Goal: Task Accomplishment & Management: Use online tool/utility

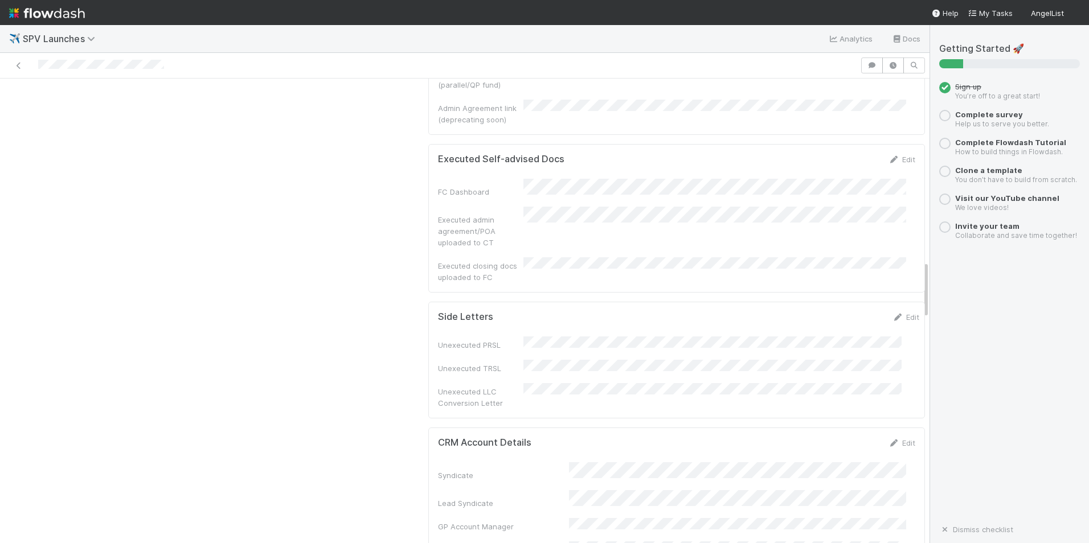
scroll to position [1424, 0]
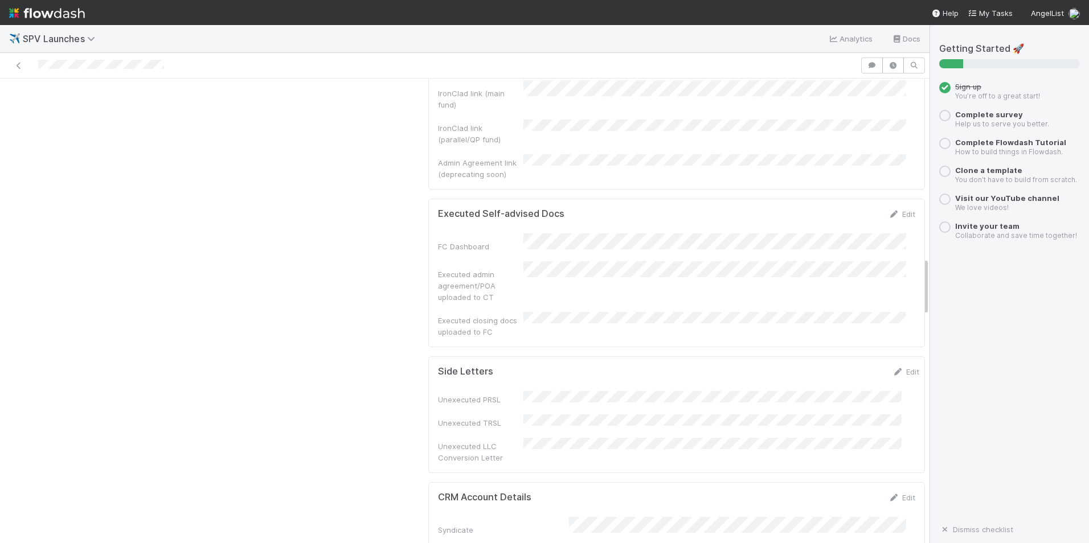
click at [898, 208] on div "Executed Self-advised Docs Edit" at bounding box center [676, 213] width 494 height 11
click at [892, 210] on link "Edit" at bounding box center [901, 214] width 27 height 9
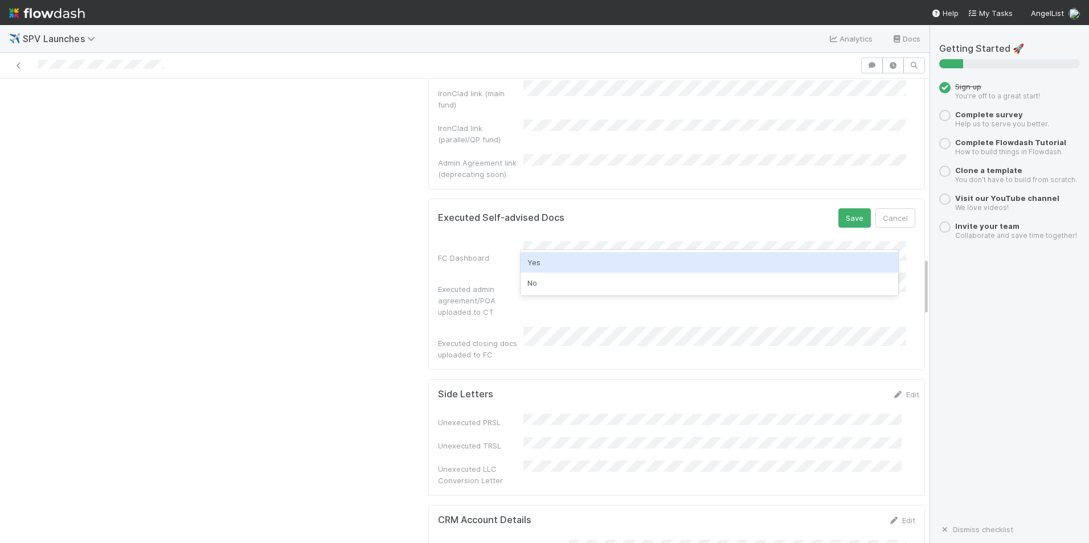
click at [542, 267] on div "Yes" at bounding box center [710, 262] width 378 height 21
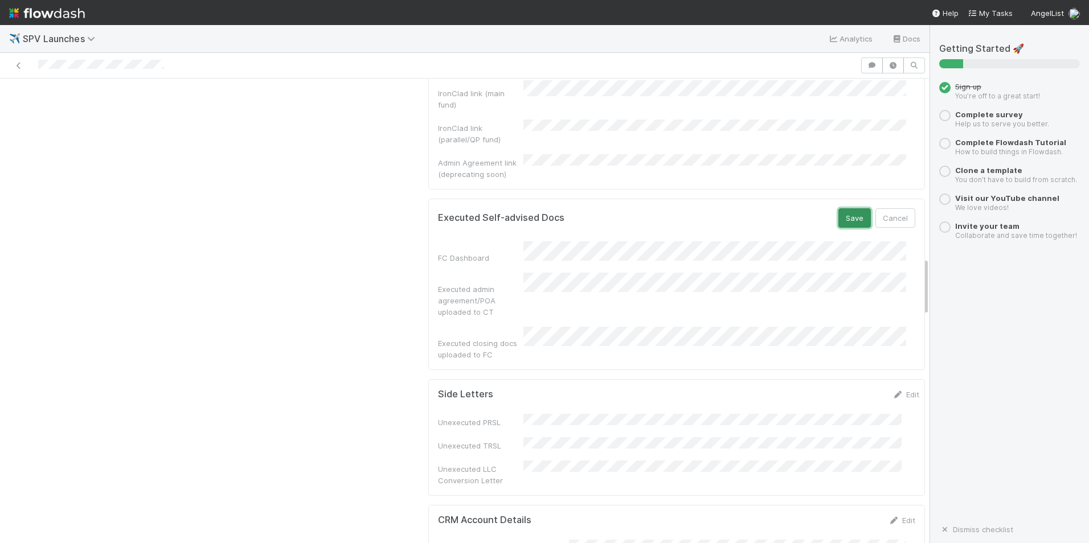
click at [839, 208] on button "Save" at bounding box center [854, 217] width 32 height 19
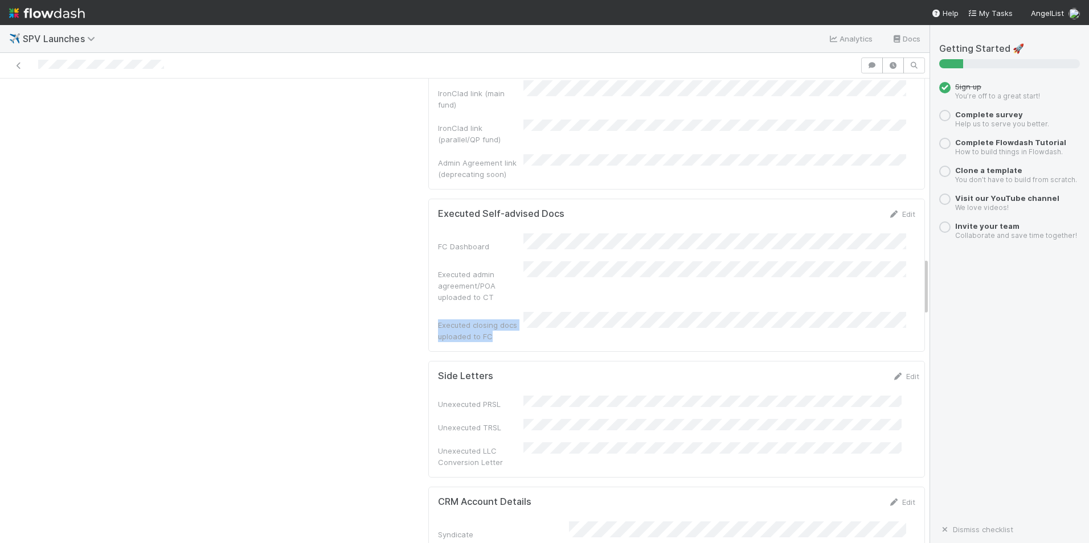
drag, startPoint x: 482, startPoint y: 231, endPoint x: 429, endPoint y: 214, distance: 55.6
click at [429, 214] on div "Executed Self-advised Docs Edit FC Dashboard Executed admin agreement/POA uploa…" at bounding box center [676, 275] width 497 height 153
copy div "Executed closing docs uploaded to FC"
drag, startPoint x: 429, startPoint y: 214, endPoint x: 330, endPoint y: 165, distance: 110.0
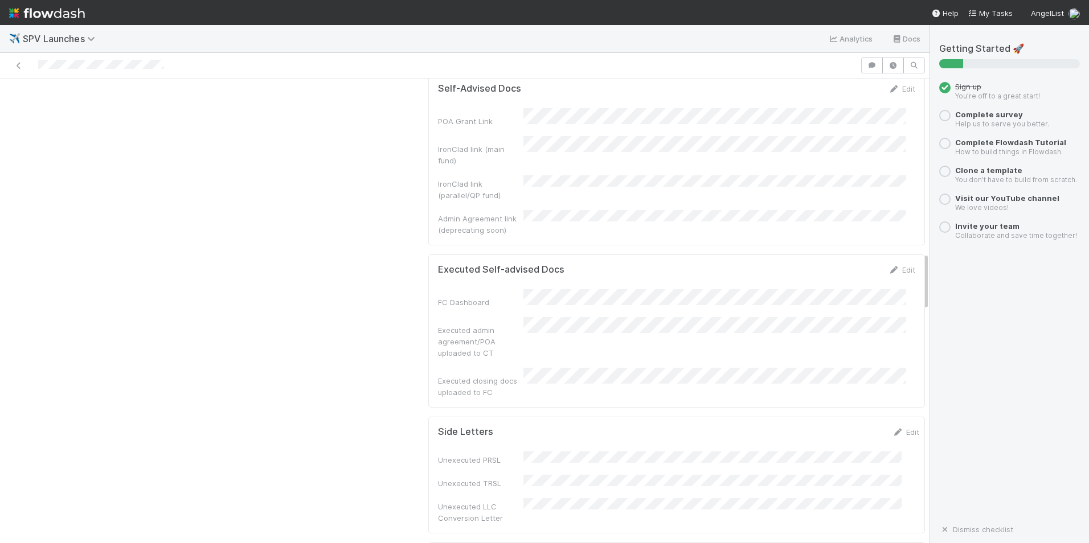
scroll to position [1367, 0]
drag, startPoint x: 890, startPoint y: 181, endPoint x: 883, endPoint y: 194, distance: 15.3
click at [890, 267] on link "Edit" at bounding box center [901, 271] width 27 height 9
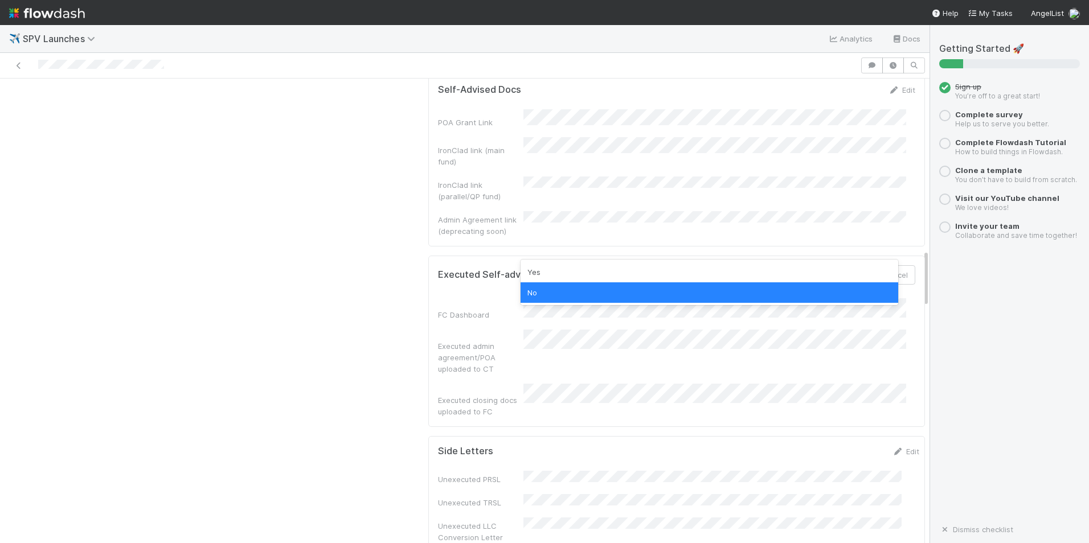
click at [881, 330] on div "Executed admin agreement/POA uploaded to CT" at bounding box center [676, 352] width 477 height 45
click at [819, 277] on div "Yes" at bounding box center [710, 272] width 378 height 21
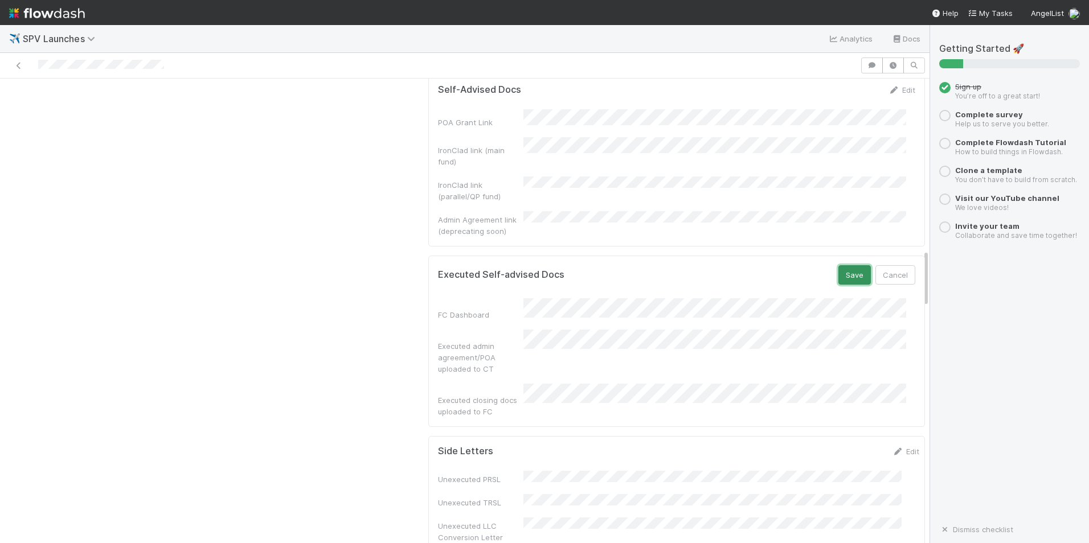
click at [842, 265] on button "Save" at bounding box center [854, 274] width 32 height 19
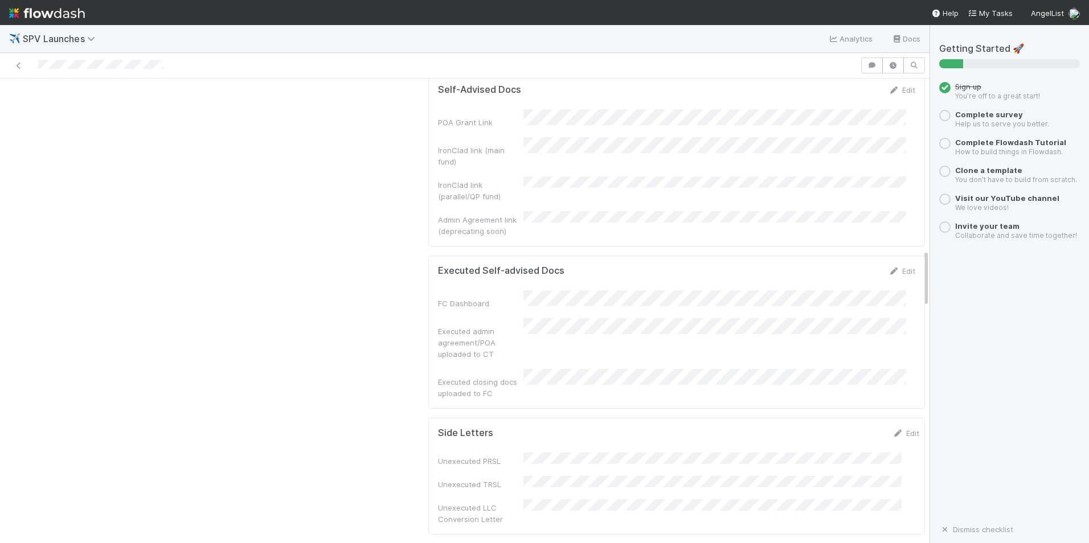
drag, startPoint x: 482, startPoint y: 272, endPoint x: 484, endPoint y: 261, distance: 11.6
click at [483, 290] on div "FC Dashboard Executed admin agreement/POA uploaded to CT Executed closing docs …" at bounding box center [676, 344] width 477 height 109
drag, startPoint x: 485, startPoint y: 256, endPoint x: 428, endPoint y: 230, distance: 63.0
click at [428, 256] on div "Executed Self-advised Docs Edit FC Dashboard Executed admin agreement/POA uploa…" at bounding box center [676, 332] width 497 height 153
copy div "Executed admin agreement/POA uploaded to CT"
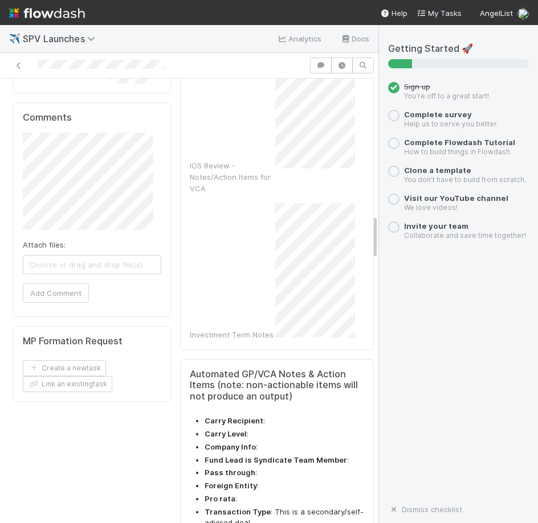
scroll to position [1278, 0]
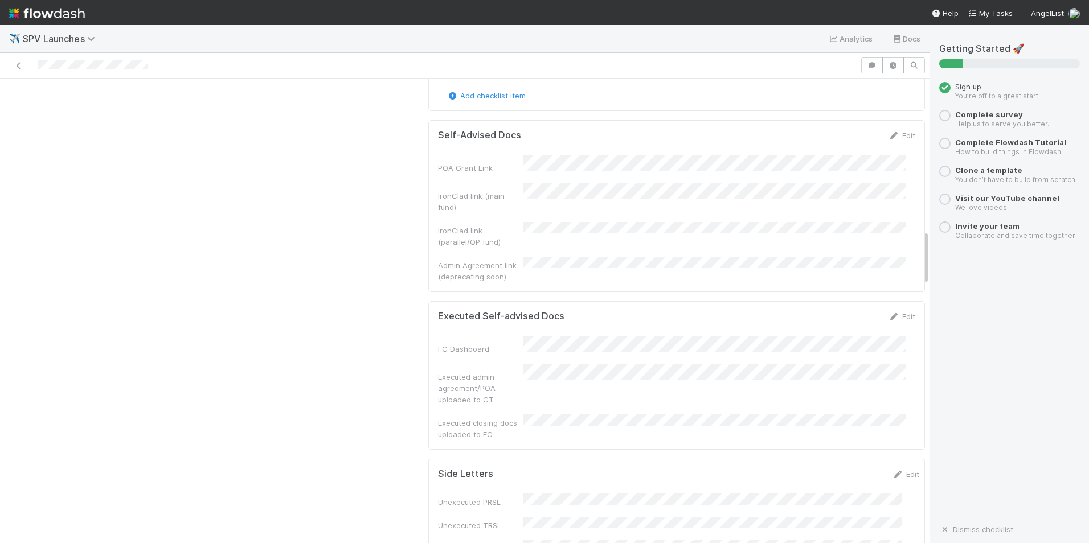
scroll to position [1367, 0]
click at [895, 294] on div "Executed Self-advised Docs Edit FC Dashboard Executed admin agreement/POA uploa…" at bounding box center [676, 368] width 497 height 149
click at [893, 305] on link "Edit" at bounding box center [901, 309] width 27 height 9
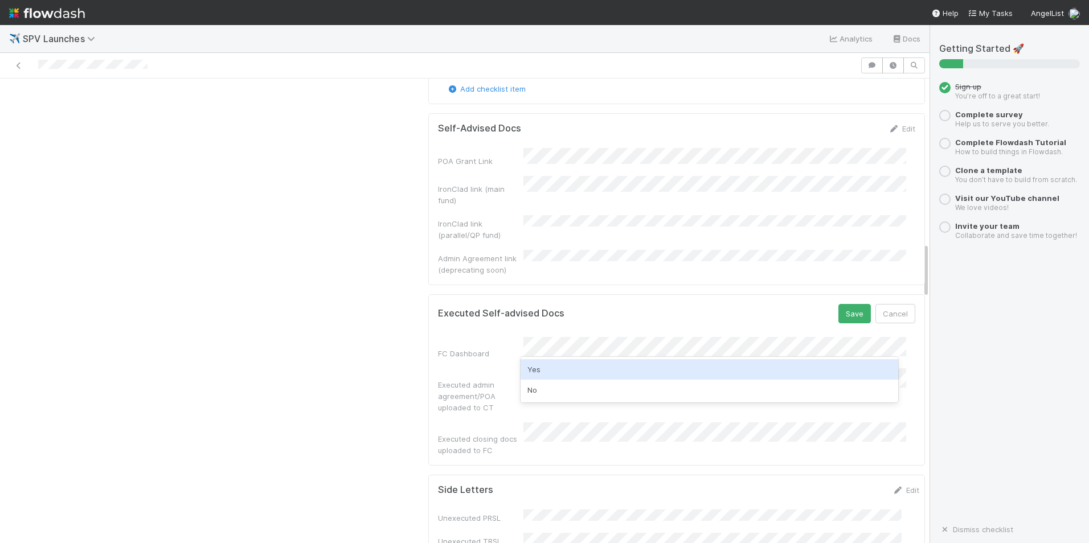
click at [622, 378] on div "Yes" at bounding box center [710, 369] width 378 height 21
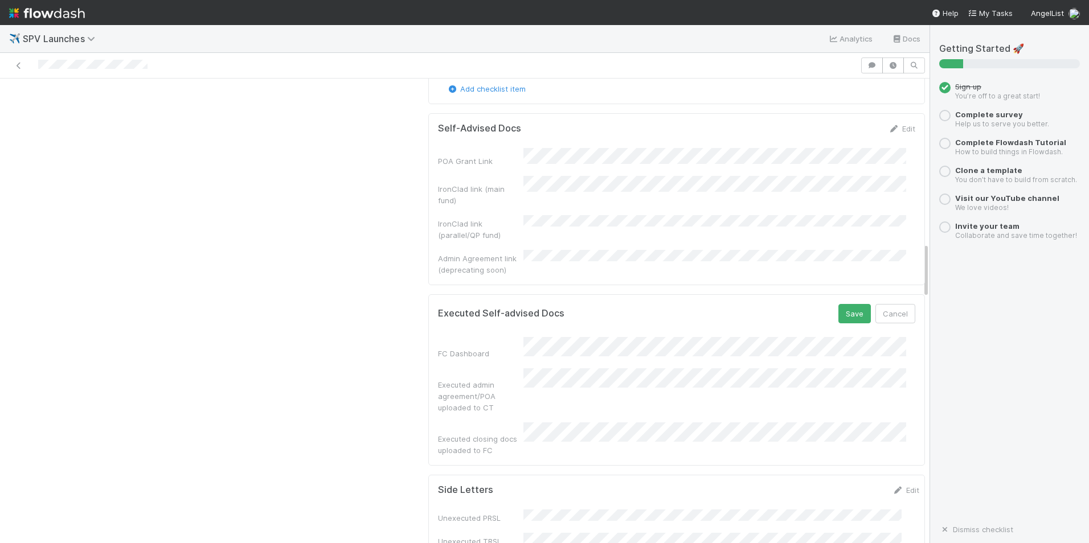
click at [838, 304] on button "Save" at bounding box center [854, 313] width 32 height 19
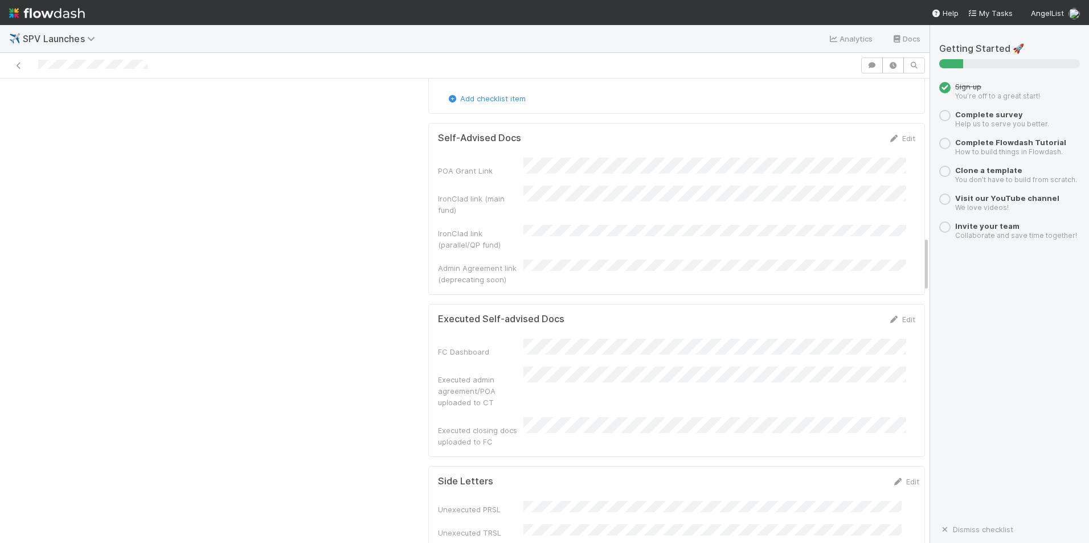
scroll to position [1481, 0]
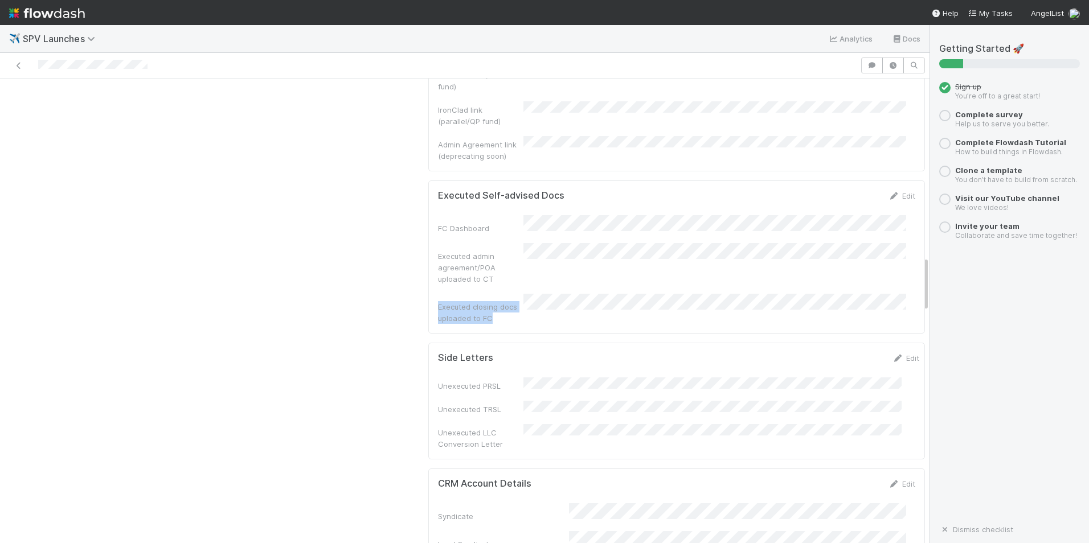
drag, startPoint x: 501, startPoint y: 224, endPoint x: 424, endPoint y: 211, distance: 77.4
click at [428, 211] on div "Executed Self-advised Docs Edit FC Dashboard Executed admin agreement/POA uploa…" at bounding box center [676, 257] width 497 height 153
copy div "Executed closing docs uploaded to FC"
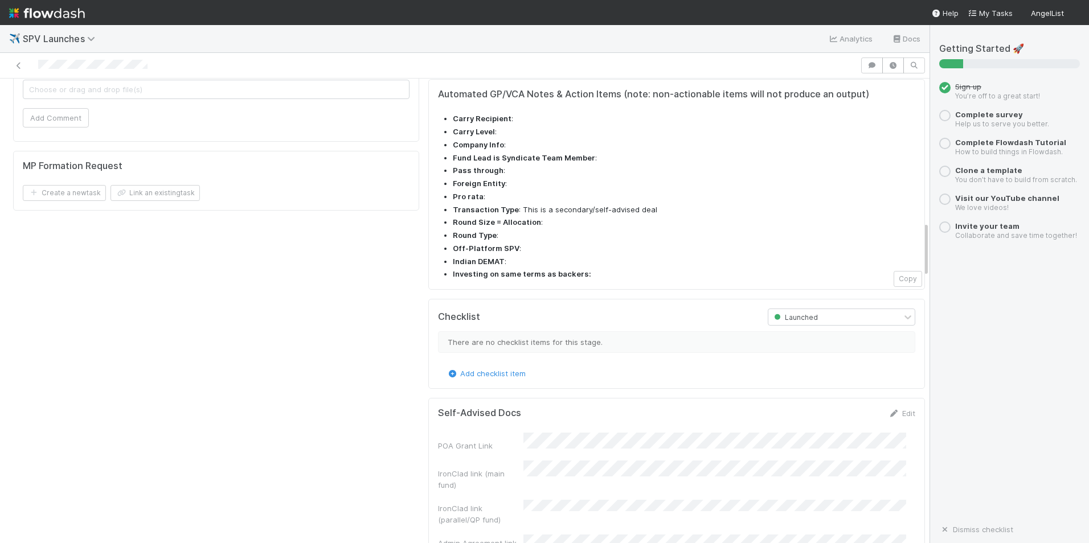
scroll to position [1367, 0]
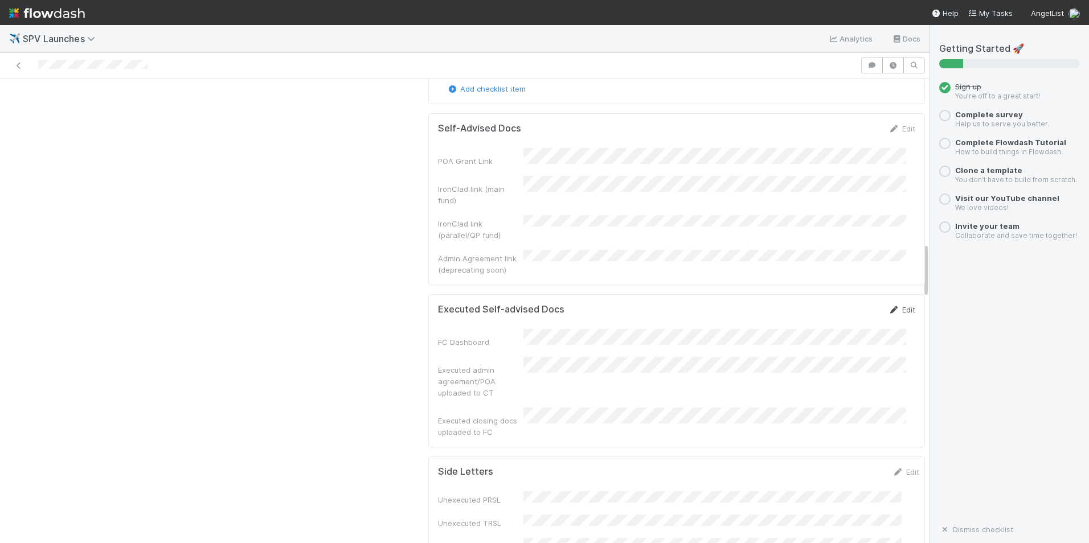
click at [888, 306] on icon at bounding box center [893, 309] width 11 height 7
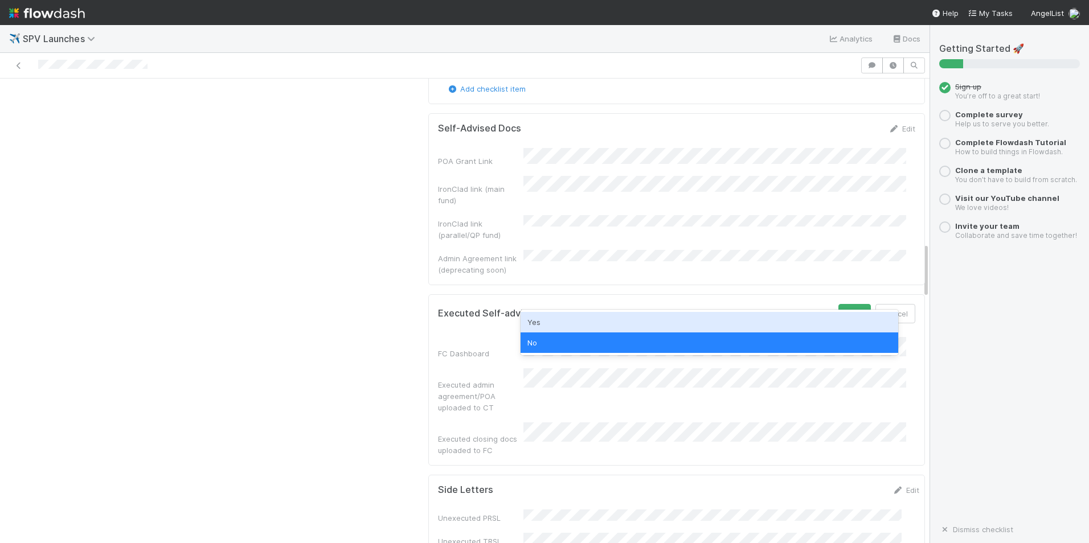
click at [671, 329] on div "Yes" at bounding box center [710, 322] width 378 height 21
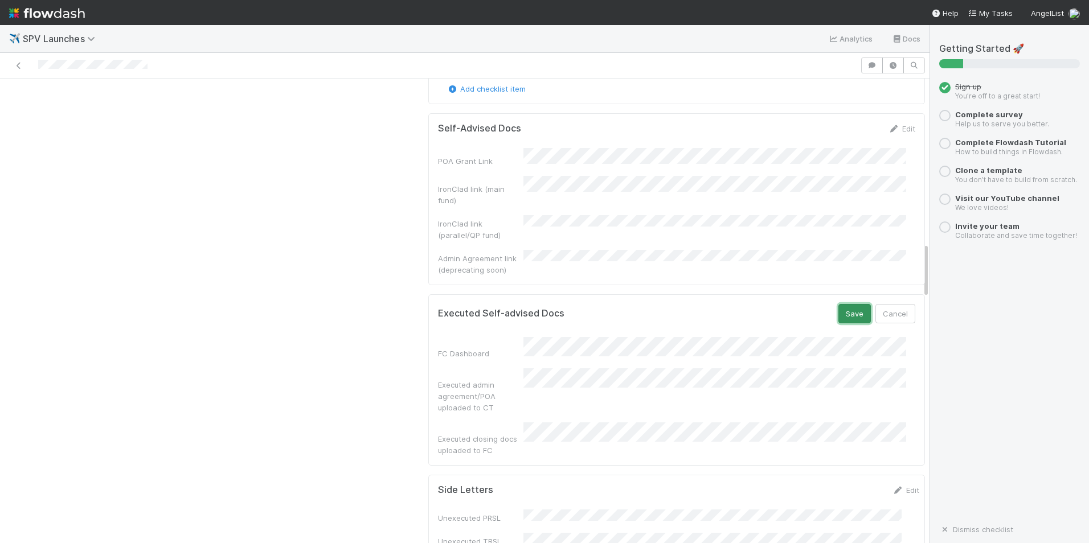
click at [838, 304] on button "Save" at bounding box center [854, 313] width 32 height 19
drag, startPoint x: 487, startPoint y: 322, endPoint x: 429, endPoint y: 290, distance: 66.3
click at [429, 294] on div "Executed Self-advised Docs Edit FC Dashboard Executed admin agreement/POA uploa…" at bounding box center [676, 375] width 497 height 163
copy div "agreement/POA uploaded to CT"
drag, startPoint x: 429, startPoint y: 290, endPoint x: 444, endPoint y: 287, distance: 15.2
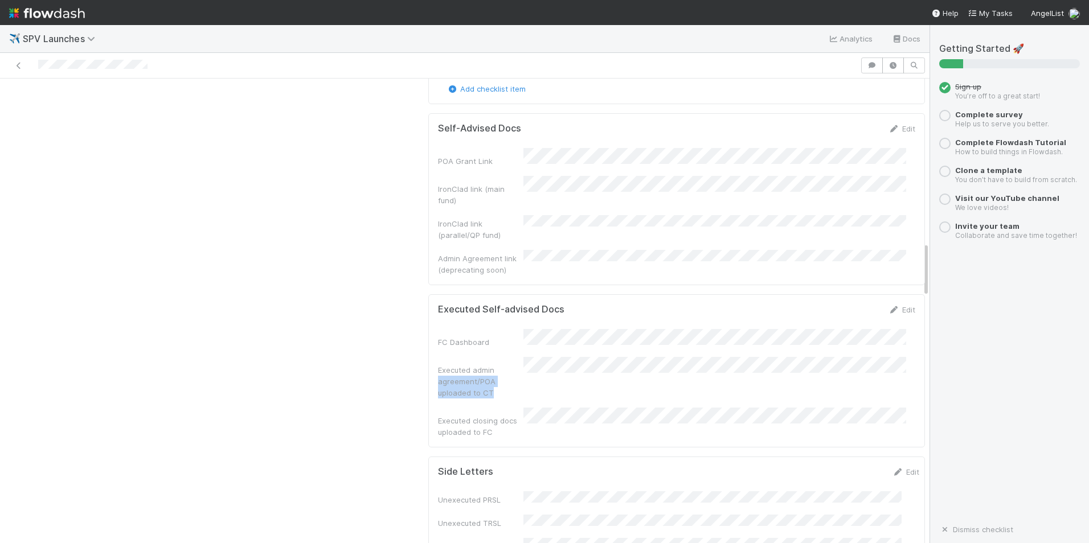
click at [444, 364] on div "Executed admin agreement/POA uploaded to CT" at bounding box center [480, 381] width 85 height 34
drag, startPoint x: 431, startPoint y: 282, endPoint x: 487, endPoint y: 306, distance: 60.9
click at [487, 364] on div "Executed admin agreement/POA uploaded to CT" at bounding box center [480, 381] width 85 height 34
copy div "Executed admin agreement/POA uploaded to CT"
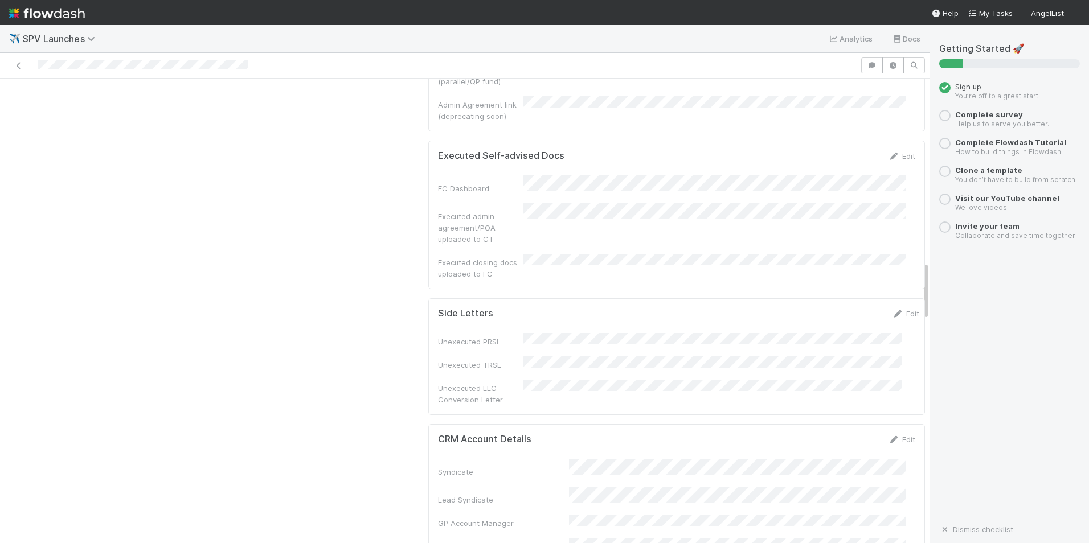
scroll to position [1424, 0]
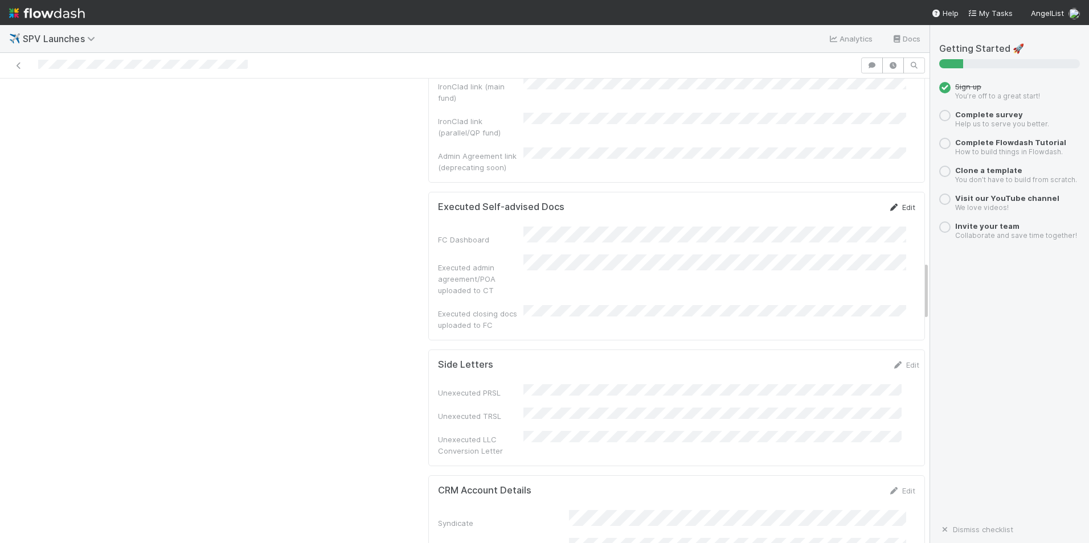
click at [888, 203] on link "Edit" at bounding box center [901, 207] width 27 height 9
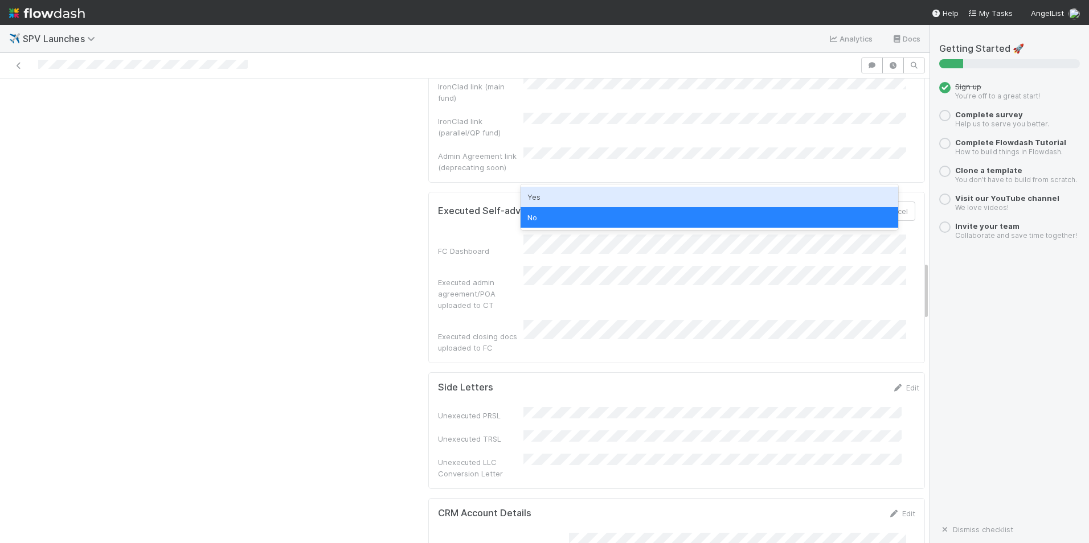
click at [822, 194] on div "Yes" at bounding box center [710, 197] width 378 height 21
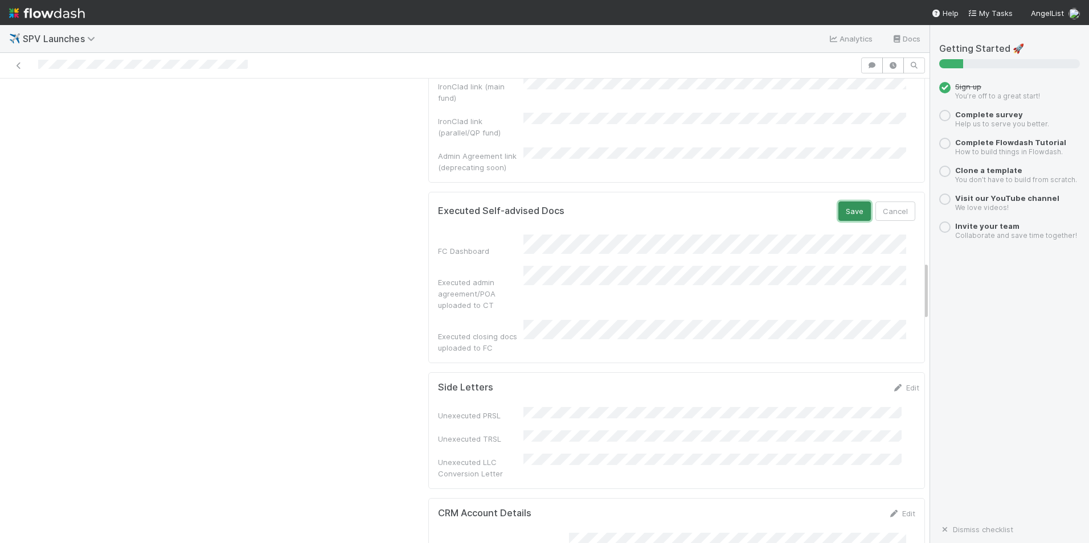
click at [838, 202] on button "Save" at bounding box center [854, 211] width 32 height 19
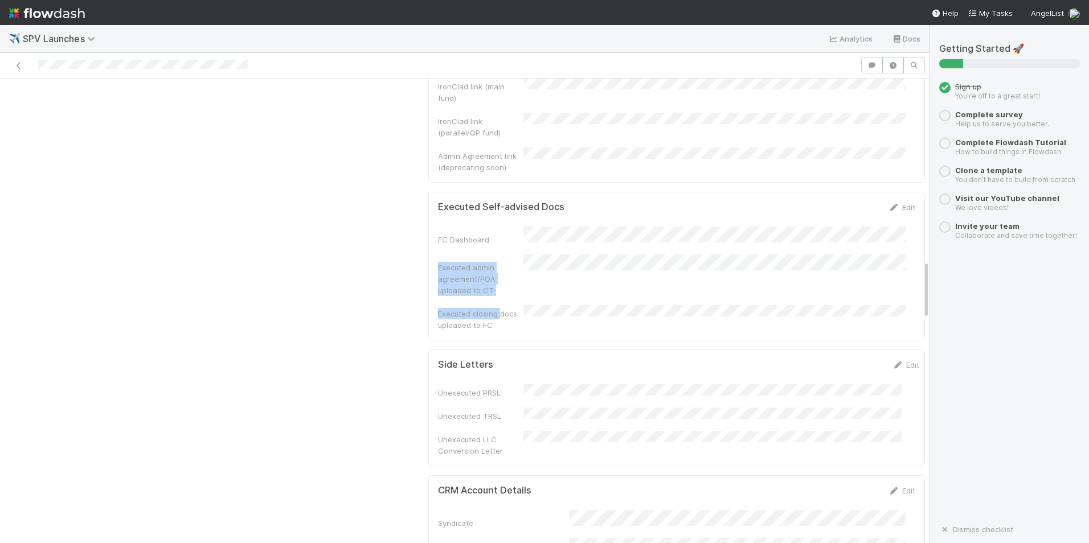
drag, startPoint x: 493, startPoint y: 201, endPoint x: 428, endPoint y: 161, distance: 76.0
click at [428, 192] on div "Executed Self-advised Docs Edit FC Dashboard Executed admin agreement/POA uploa…" at bounding box center [676, 266] width 497 height 149
drag, startPoint x: 428, startPoint y: 161, endPoint x: 487, endPoint y: 187, distance: 65.0
click at [482, 227] on div "FC Dashboard Executed admin agreement/POA uploaded to CT Executed closing docs …" at bounding box center [676, 279] width 477 height 104
drag, startPoint x: 485, startPoint y: 180, endPoint x: 430, endPoint y: 153, distance: 60.9
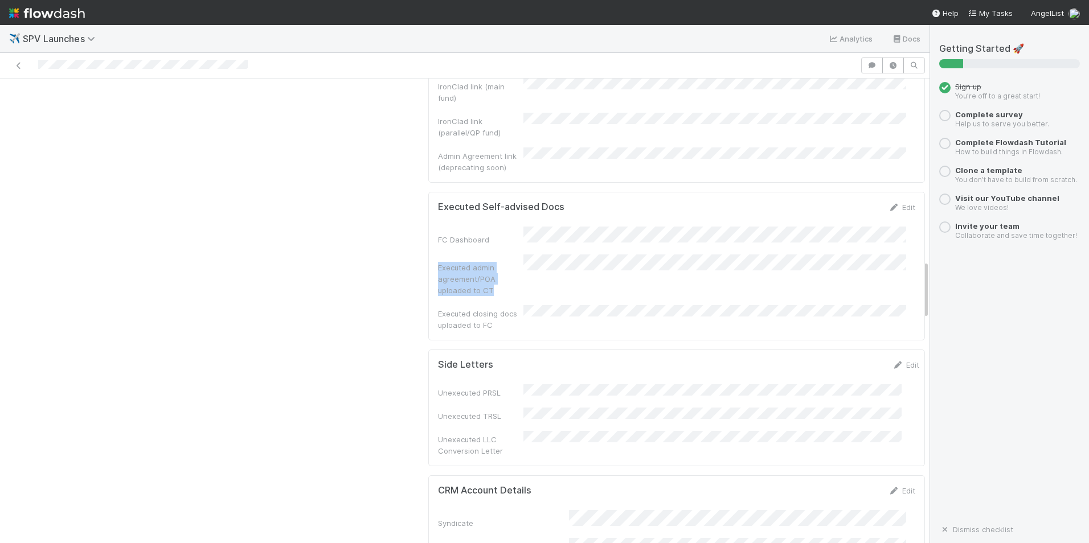
click at [438, 262] on div "Executed admin agreement/POA uploaded to CT" at bounding box center [480, 279] width 85 height 34
copy div "Executed admin agreement/POA uploaded to CT"
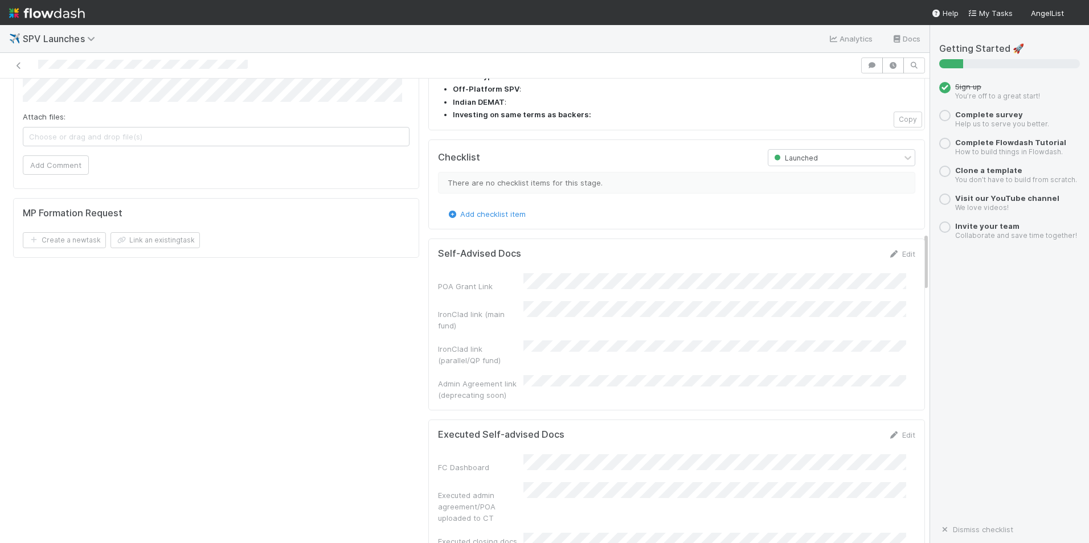
scroll to position [1310, 0]
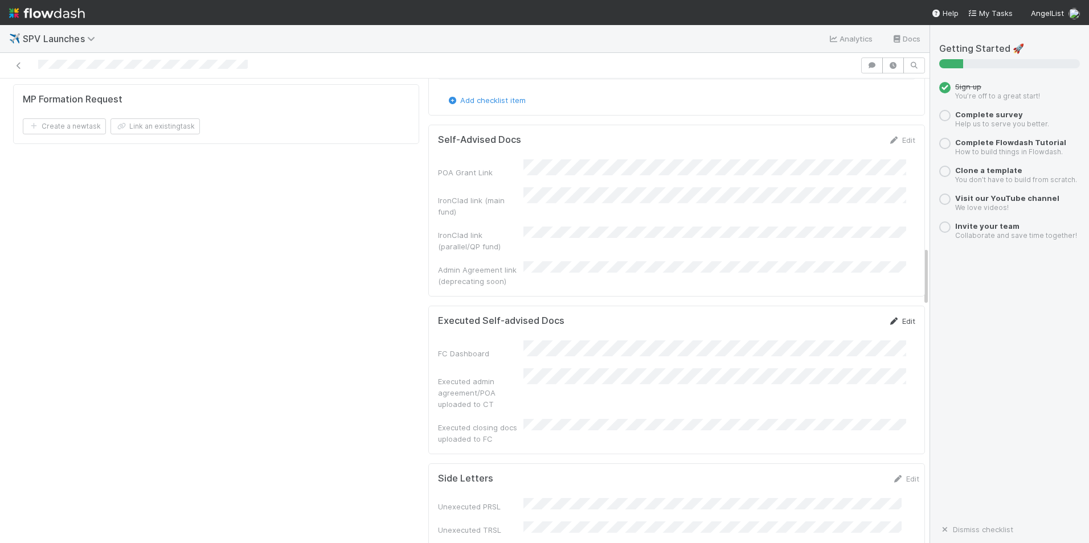
click at [892, 317] on link "Edit" at bounding box center [901, 321] width 27 height 9
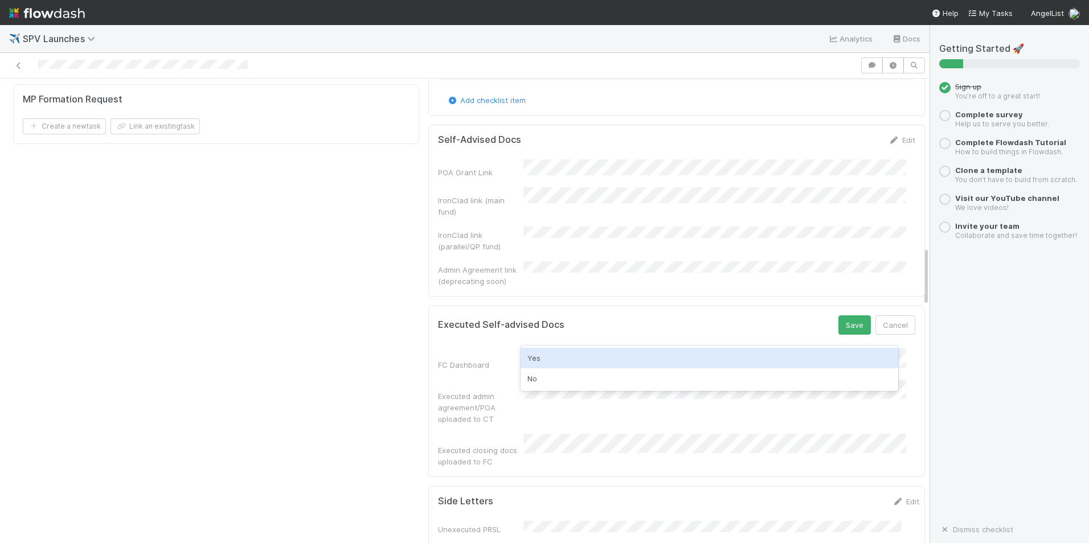
click at [818, 355] on div "Yes" at bounding box center [710, 358] width 378 height 21
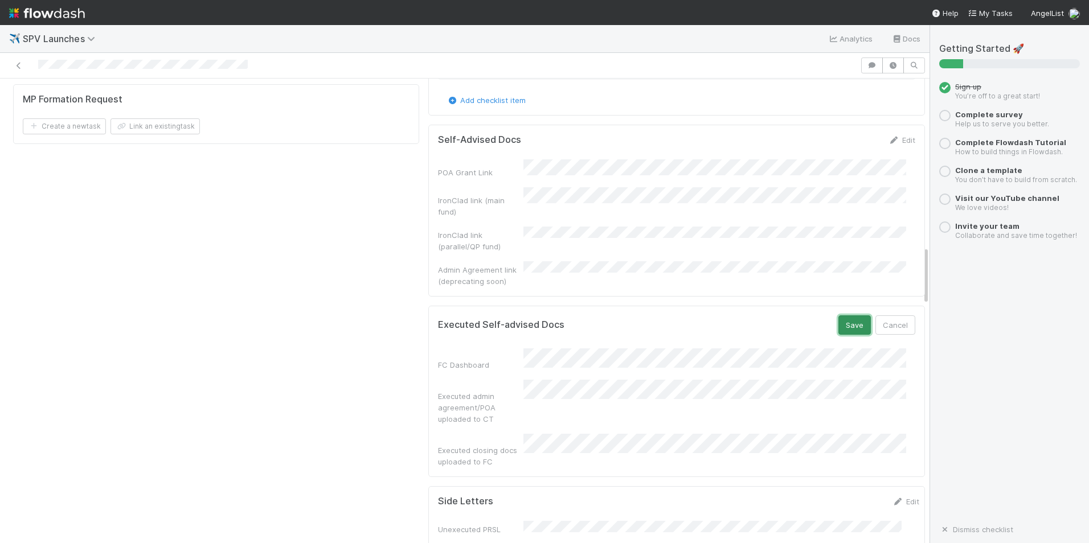
click at [846, 315] on button "Save" at bounding box center [854, 324] width 32 height 19
copy div "Executed closing docs uploaded to FC"
drag, startPoint x: 491, startPoint y: 329, endPoint x: 431, endPoint y: 314, distance: 62.7
click at [438, 422] on div "Executed closing docs uploaded to FC" at bounding box center [480, 433] width 85 height 23
